Goal: Task Accomplishment & Management: Manage account settings

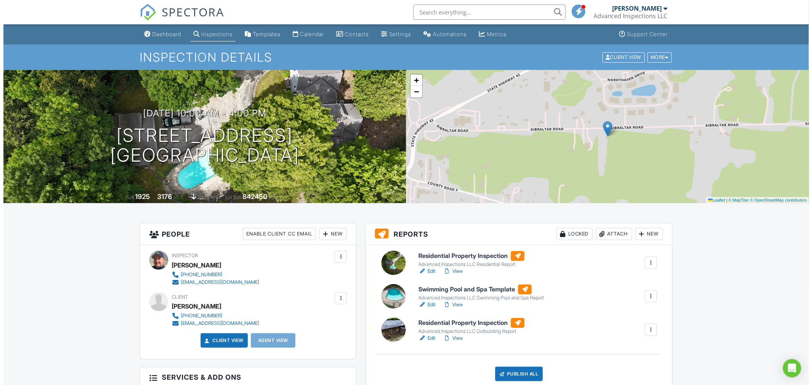
scroll to position [84, 0]
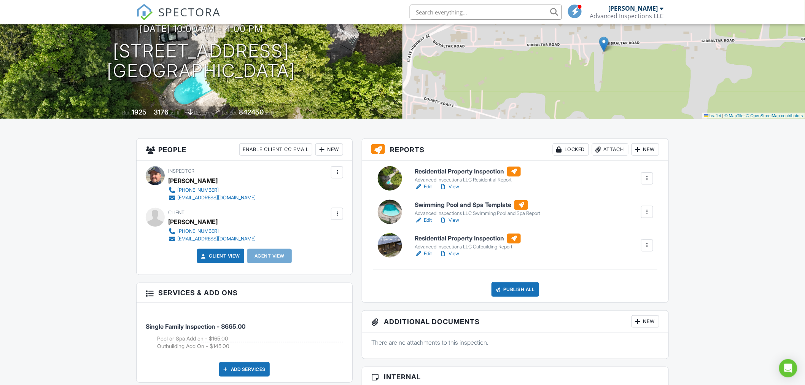
click at [330, 151] on div "New" at bounding box center [330, 149] width 28 height 12
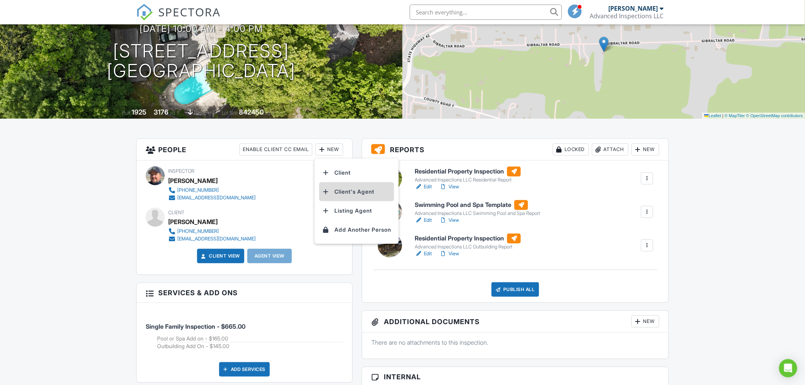
click at [343, 192] on li "Client's Agent" at bounding box center [356, 191] width 75 height 19
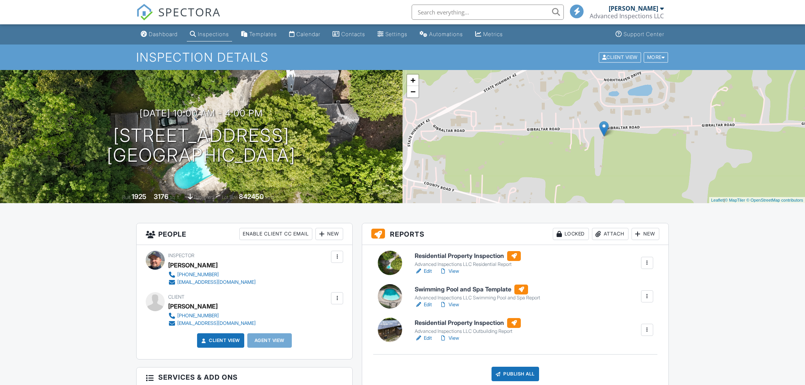
scroll to position [84, 0]
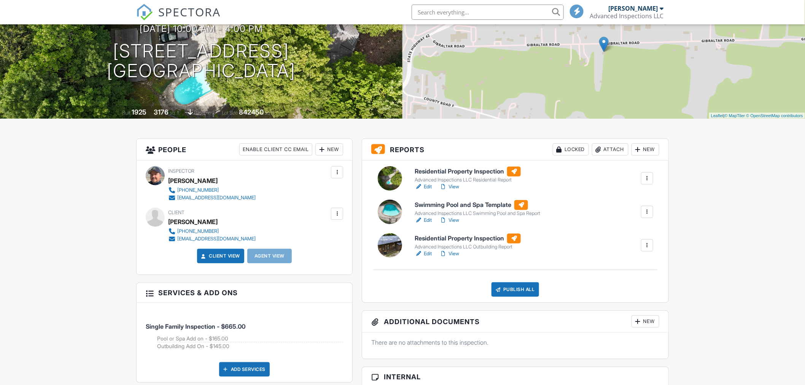
click at [334, 150] on div "New" at bounding box center [330, 149] width 28 height 12
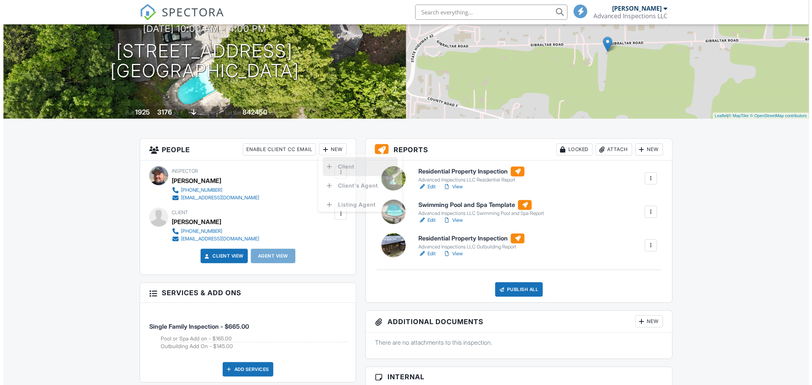
scroll to position [0, 0]
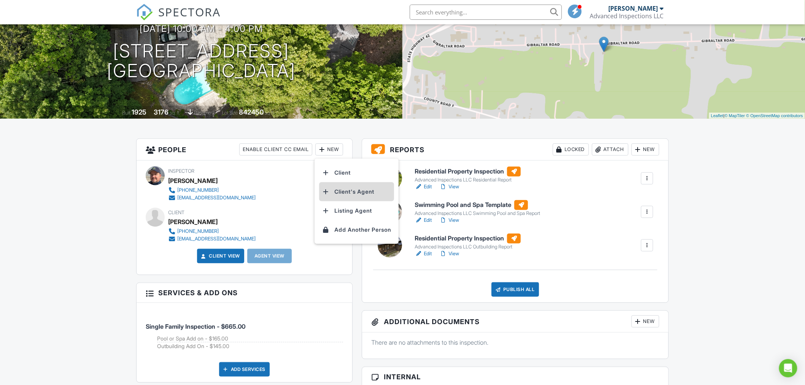
click at [339, 191] on li "Client's Agent" at bounding box center [356, 191] width 75 height 19
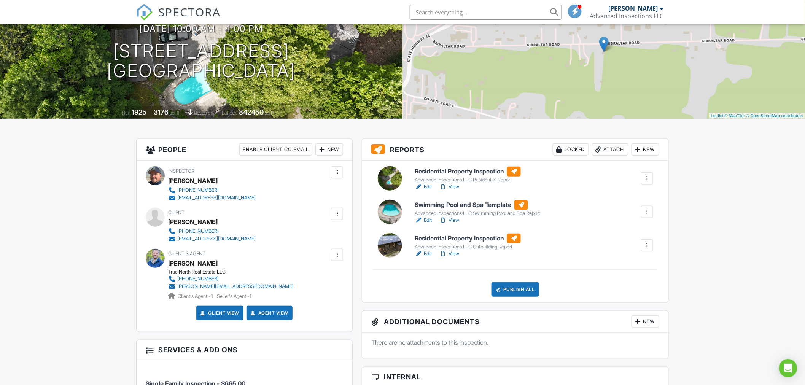
click at [336, 150] on div "New" at bounding box center [330, 149] width 28 height 12
click at [342, 191] on li "Listing Agent" at bounding box center [356, 191] width 75 height 19
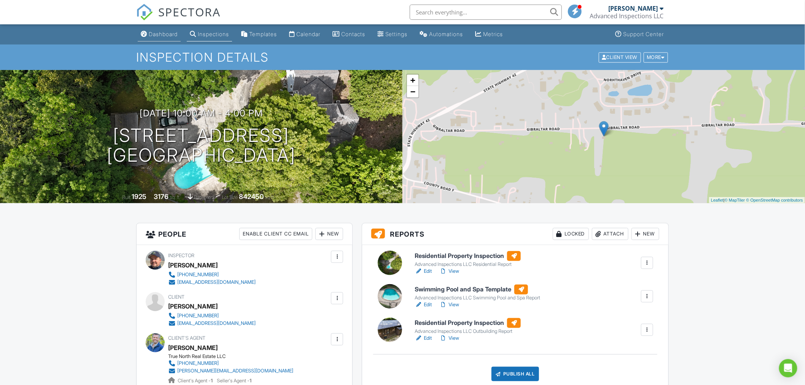
click at [171, 35] on div "Dashboard" at bounding box center [163, 34] width 29 height 6
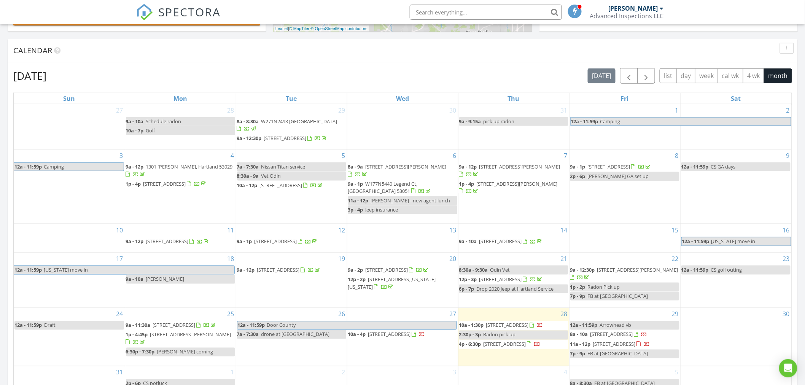
scroll to position [381, 0]
